Goal: Information Seeking & Learning: Learn about a topic

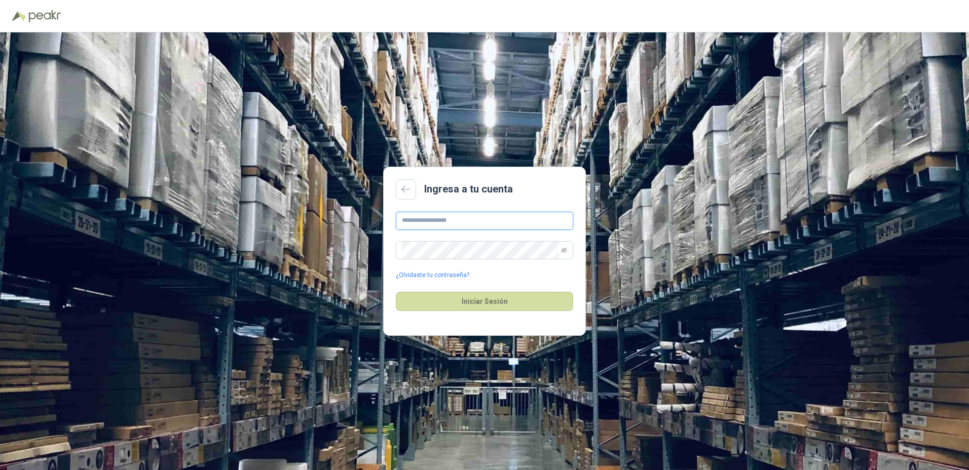
click at [398, 220] on input "text" at bounding box center [484, 221] width 177 height 18
type input "**********"
click at [396, 292] on button "Iniciar Sesión" at bounding box center [484, 301] width 177 height 19
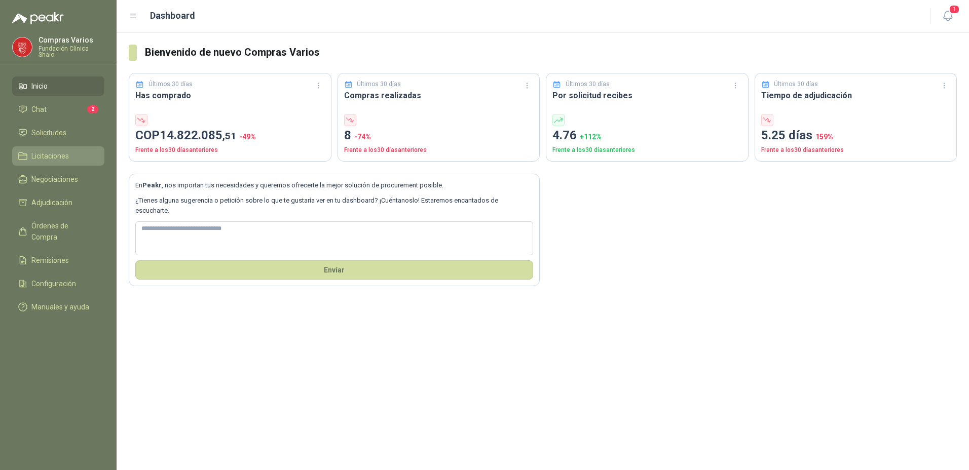
click at [38, 156] on span "Licitaciones" at bounding box center [49, 156] width 37 height 11
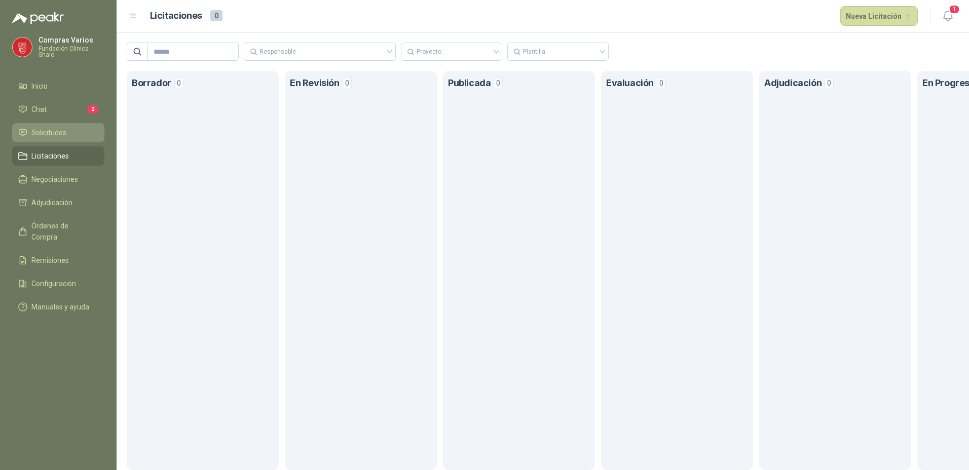
click at [42, 129] on span "Solicitudes" at bounding box center [48, 132] width 35 height 11
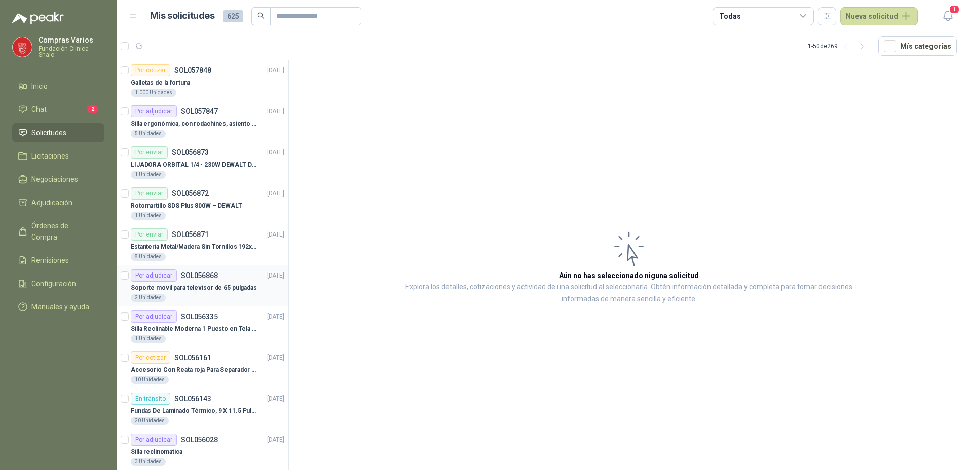
scroll to position [51, 0]
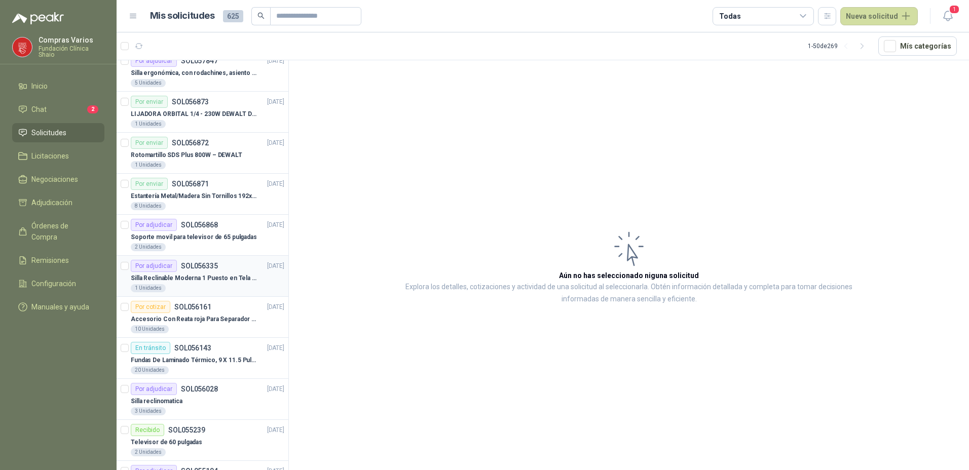
click at [219, 275] on p "Silla Reclinable Moderna 1 Puesto en Tela Mecánica Praxis Elite Living" at bounding box center [194, 279] width 126 height 10
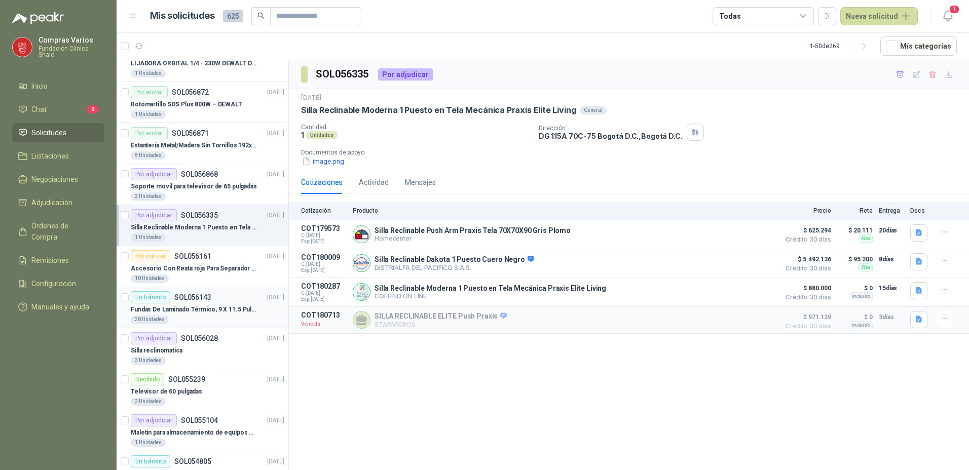
scroll to position [152, 0]
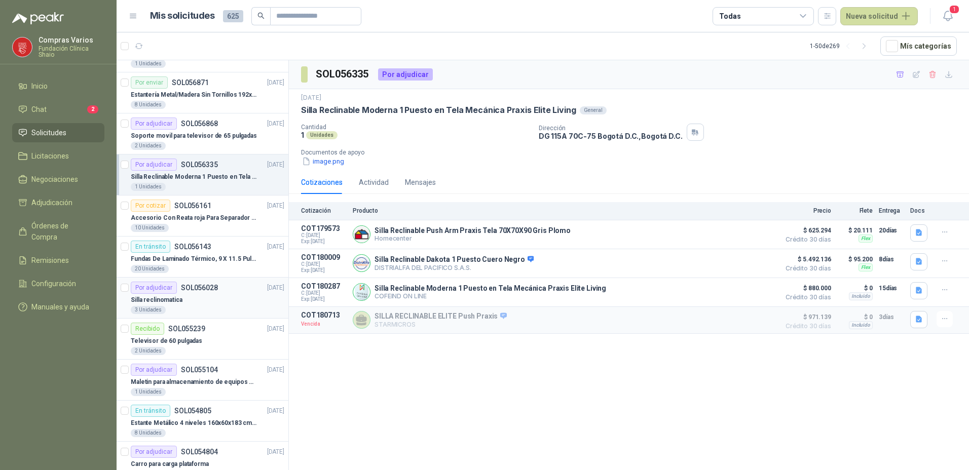
click at [210, 294] on div "Silla reclinomatica" at bounding box center [208, 300] width 154 height 12
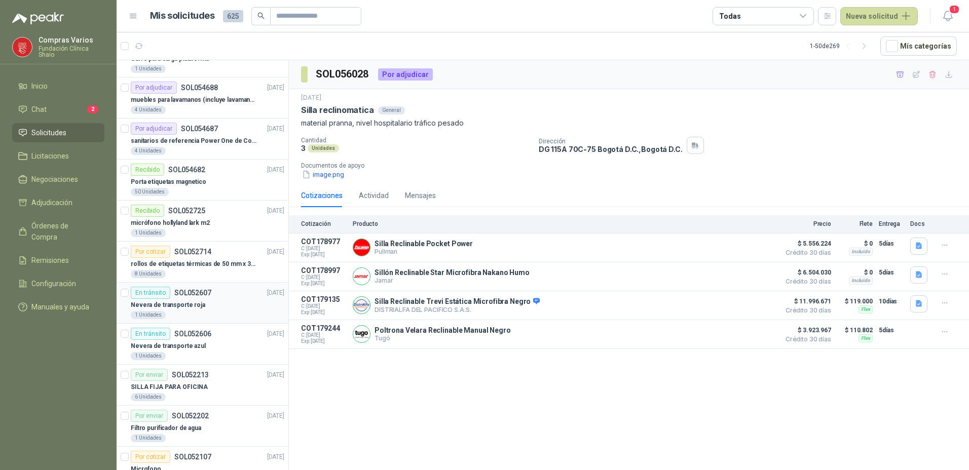
scroll to position [608, 0]
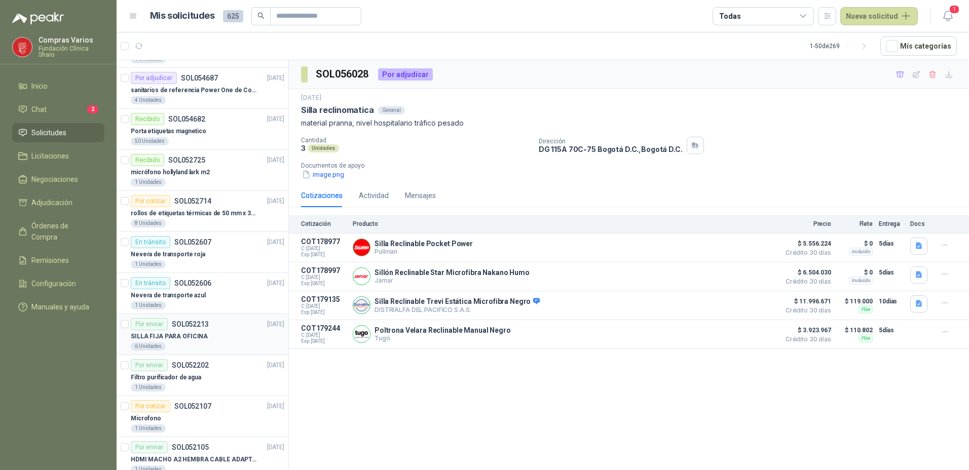
click at [236, 328] on div "Por enviar SOL052213 [DATE]" at bounding box center [208, 324] width 154 height 12
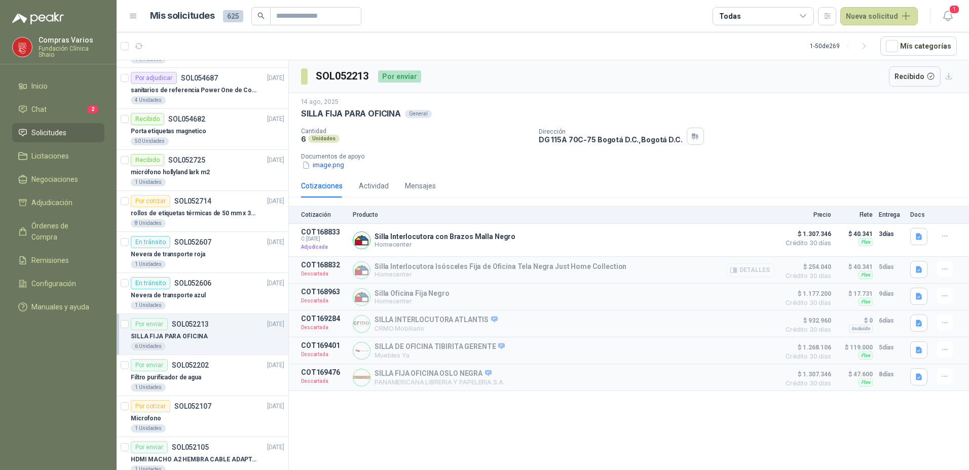
click at [763, 266] on button "Detalles" at bounding box center [751, 271] width 48 height 14
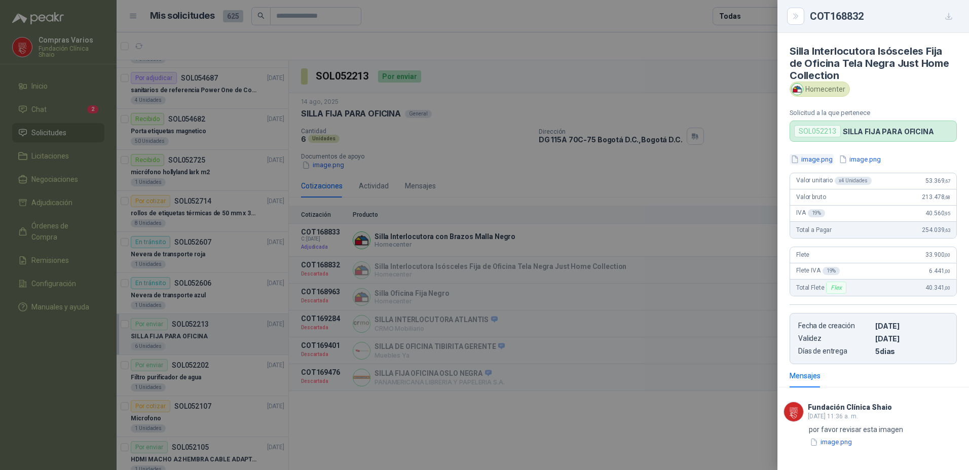
click at [817, 163] on button "image.png" at bounding box center [812, 159] width 44 height 11
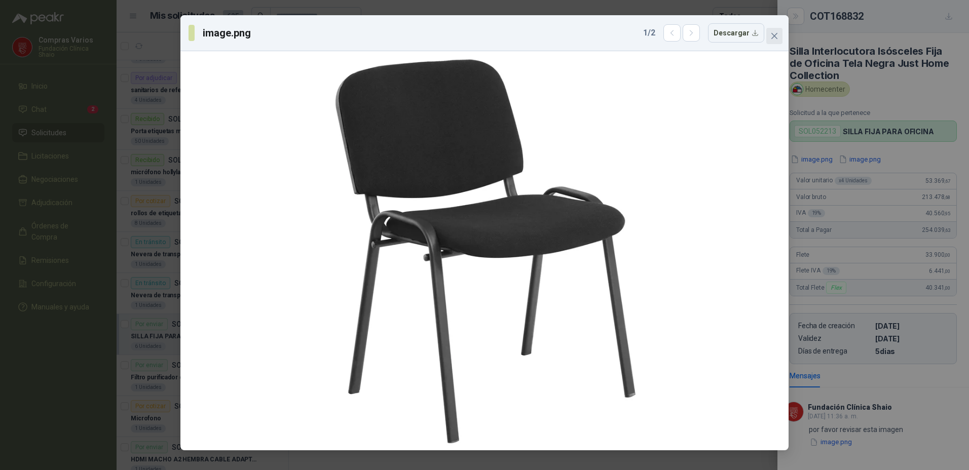
click at [771, 32] on icon "close" at bounding box center [774, 36] width 8 height 8
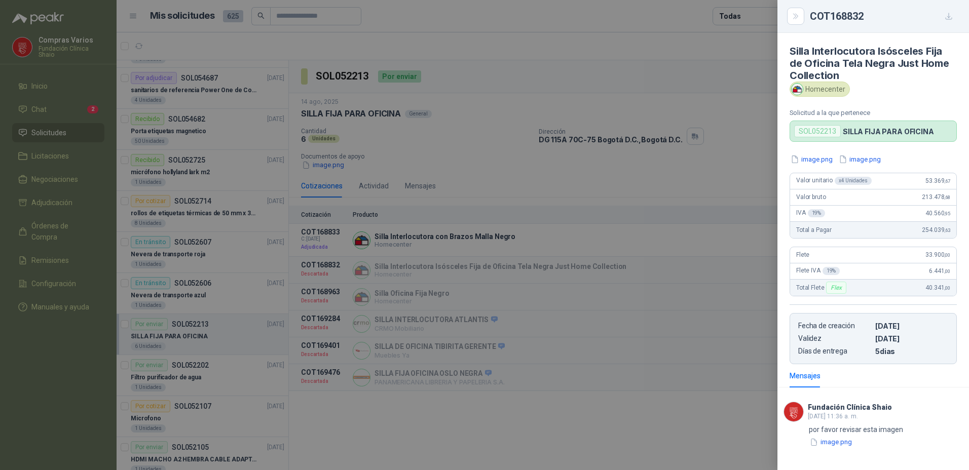
click at [652, 319] on div at bounding box center [484, 235] width 969 height 470
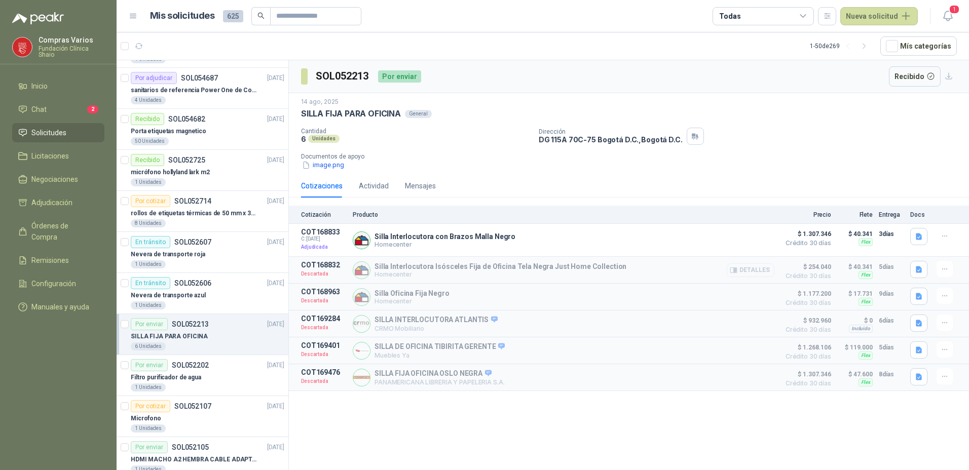
click at [752, 268] on button "Detalles" at bounding box center [751, 271] width 48 height 14
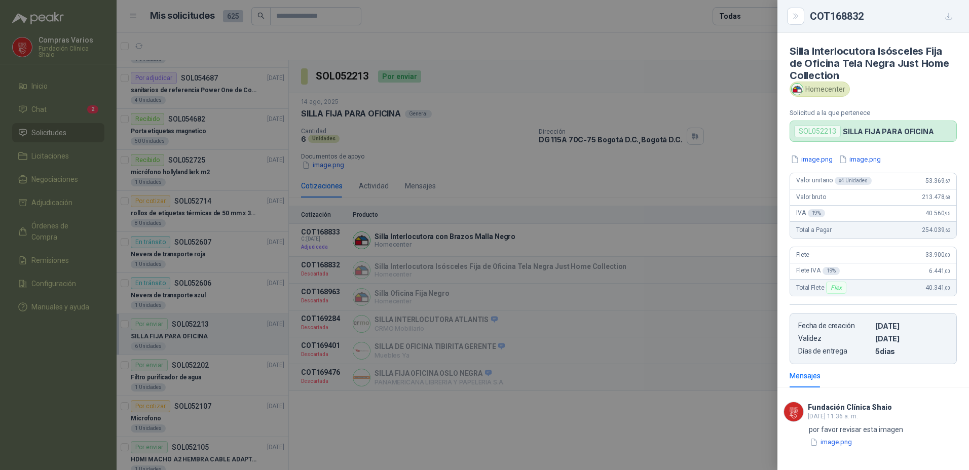
click at [753, 253] on div at bounding box center [484, 235] width 969 height 470
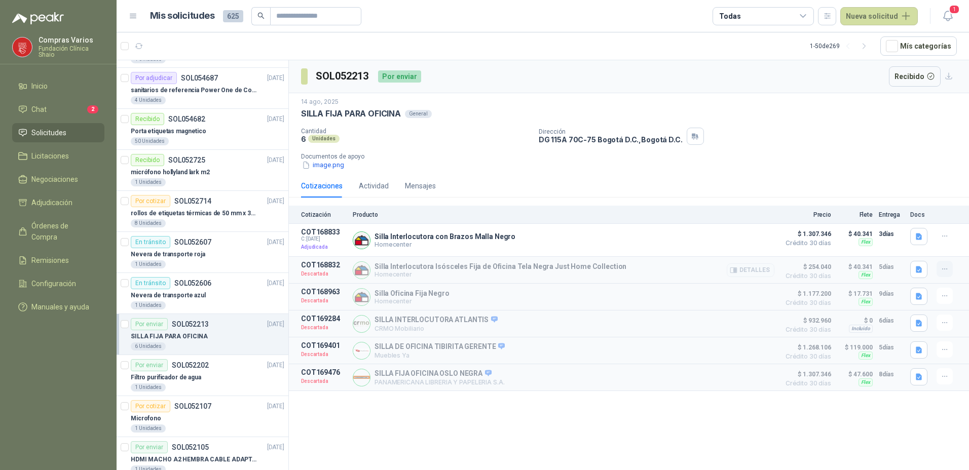
click at [943, 274] on icon "button" at bounding box center [945, 269] width 9 height 9
click at [428, 267] on p "Silla Interlocutora Isósceles Fija de Oficina Tela Negra Just Home Collection" at bounding box center [500, 266] width 252 height 8
drag, startPoint x: 587, startPoint y: 276, endPoint x: 638, endPoint y: 279, distance: 51.3
click at [588, 276] on p "Homecenter" at bounding box center [500, 275] width 252 height 8
click at [762, 272] on button "Detalles" at bounding box center [751, 271] width 48 height 14
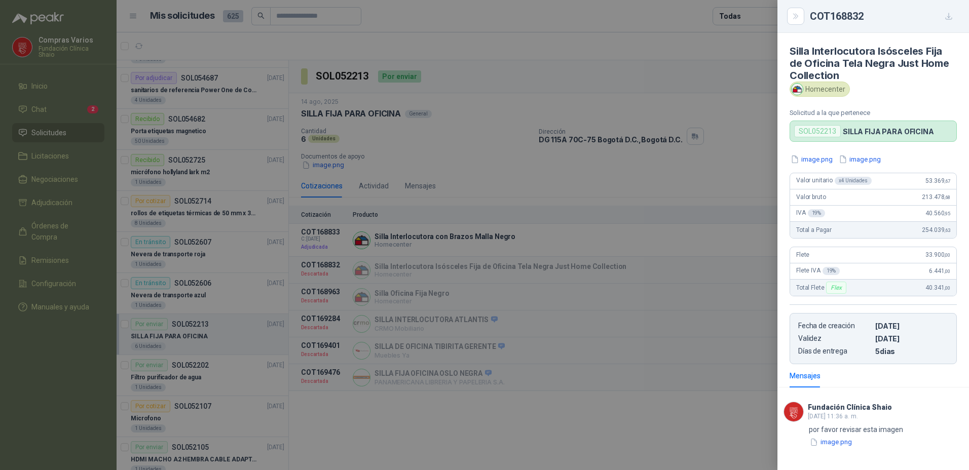
click at [61, 358] on div at bounding box center [484, 235] width 969 height 470
